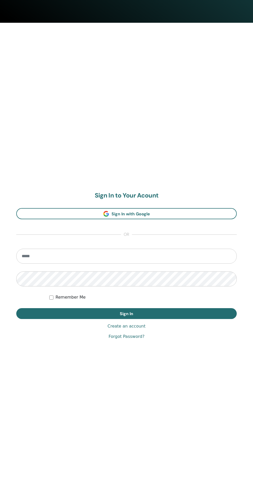
scroll to position [476, 0]
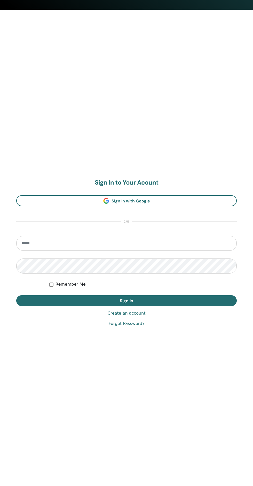
click at [164, 243] on input "email" at bounding box center [126, 243] width 221 height 15
type input "**********"
click at [16, 295] on button "Sign In" at bounding box center [126, 300] width 221 height 11
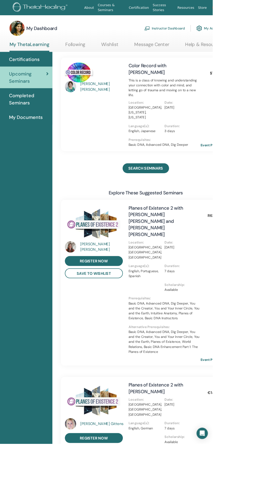
click at [193, 30] on link "Instructor Dashboard" at bounding box center [200, 30] width 44 height 11
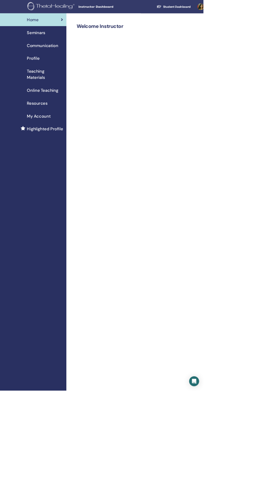
click at [38, 70] on span "Profile" at bounding box center [42, 73] width 16 height 8
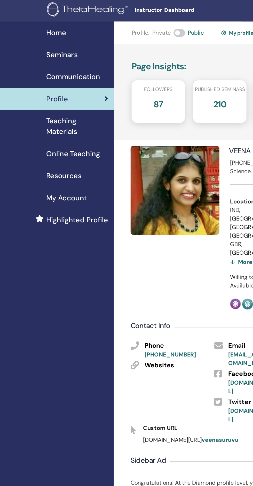
click at [54, 147] on span "My Account" at bounding box center [48, 145] width 29 height 8
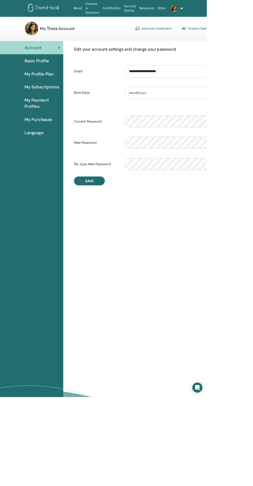
click at [52, 146] on span "My Purchases" at bounding box center [47, 146] width 34 height 8
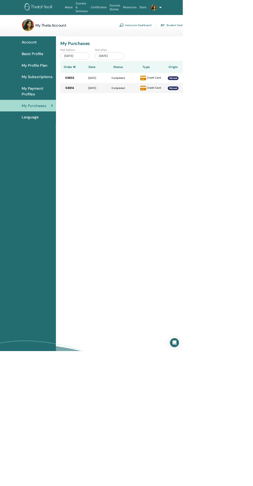
click at [57, 107] on span "My Subscriptions" at bounding box center [51, 107] width 43 height 8
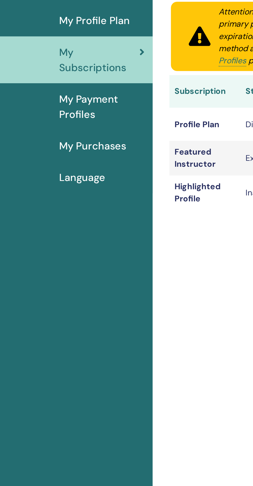
scroll to position [2, 0]
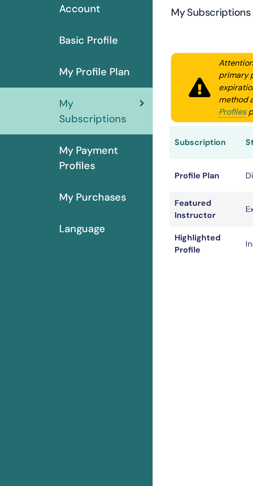
click at [58, 151] on span "My Purchases" at bounding box center [47, 153] width 34 height 8
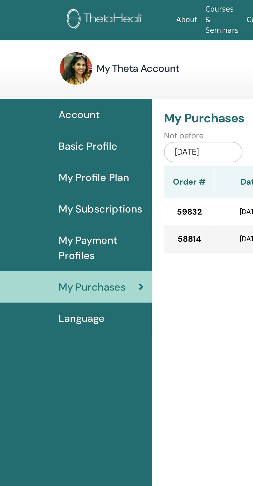
click at [67, 130] on span "My Payment Profiles" at bounding box center [51, 127] width 43 height 16
